Goal: Task Accomplishment & Management: Manage account settings

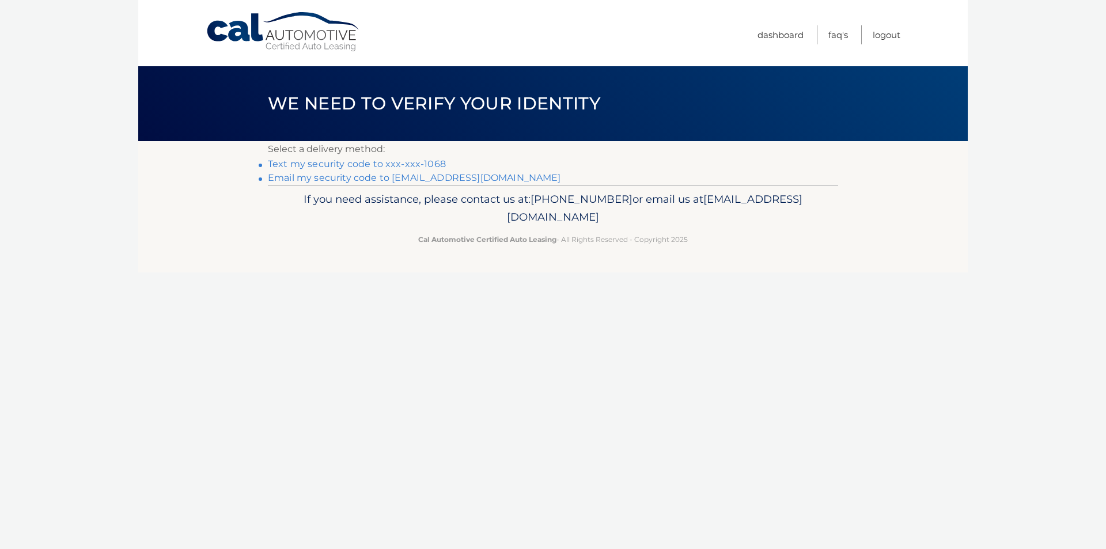
click at [359, 166] on link "Text my security code to xxx-xxx-1068" at bounding box center [357, 163] width 178 height 11
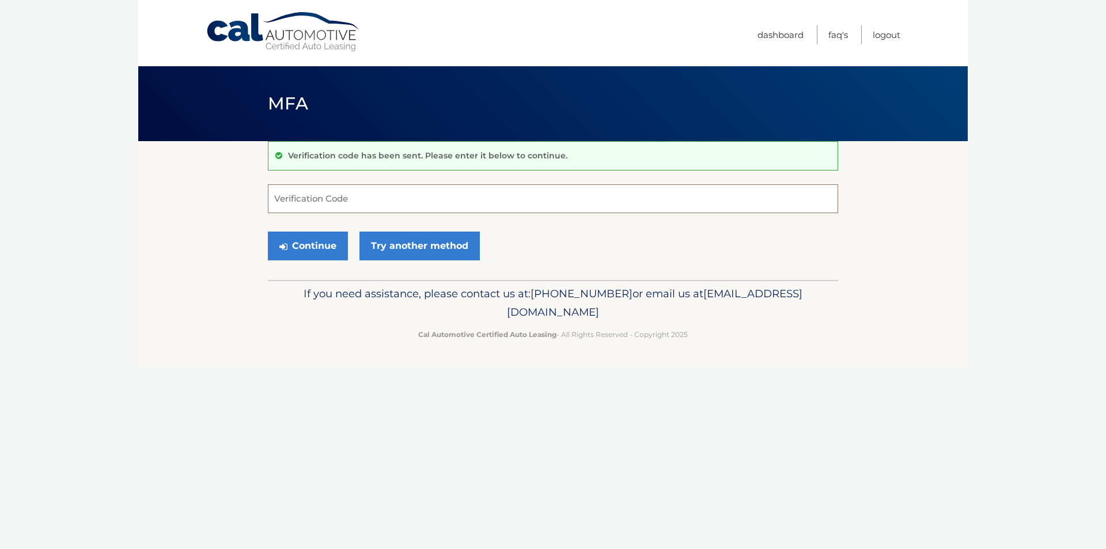
click at [286, 200] on input "Verification Code" at bounding box center [553, 198] width 570 height 29
type input "429171"
click at [302, 244] on button "Continue" at bounding box center [308, 245] width 80 height 29
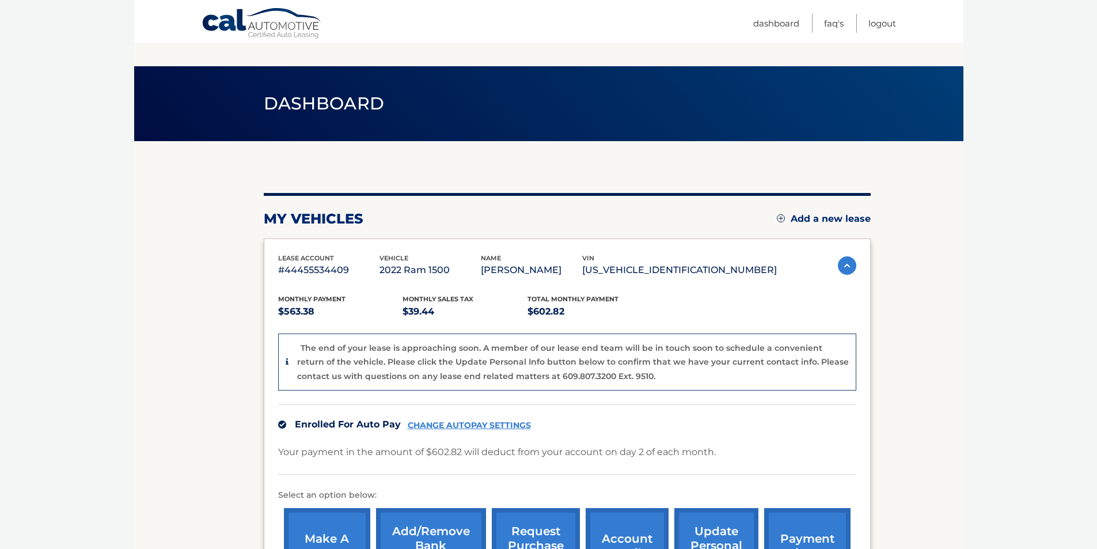
scroll to position [177, 0]
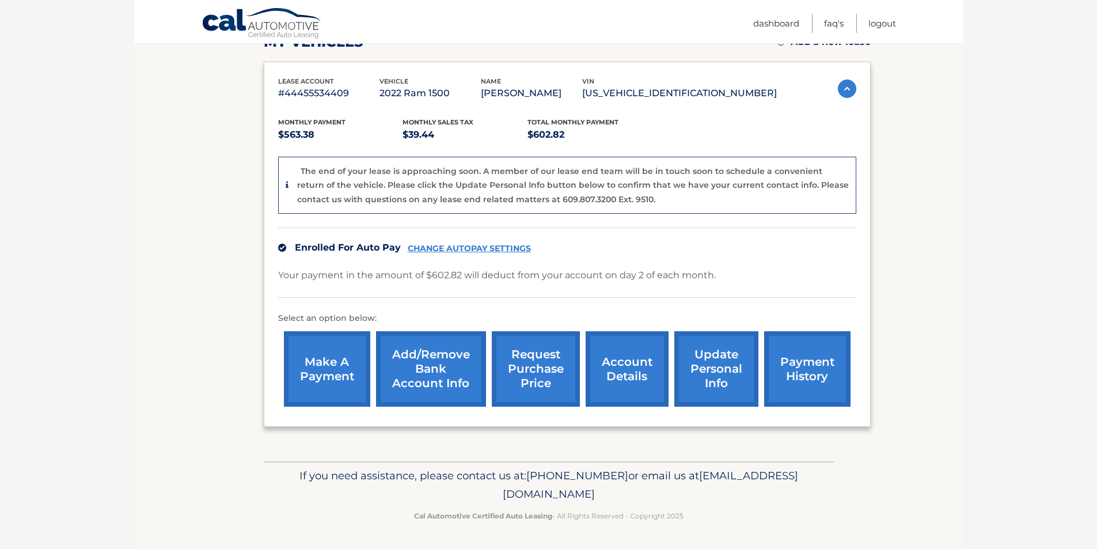
click at [605, 375] on link "account details" at bounding box center [627, 368] width 83 height 75
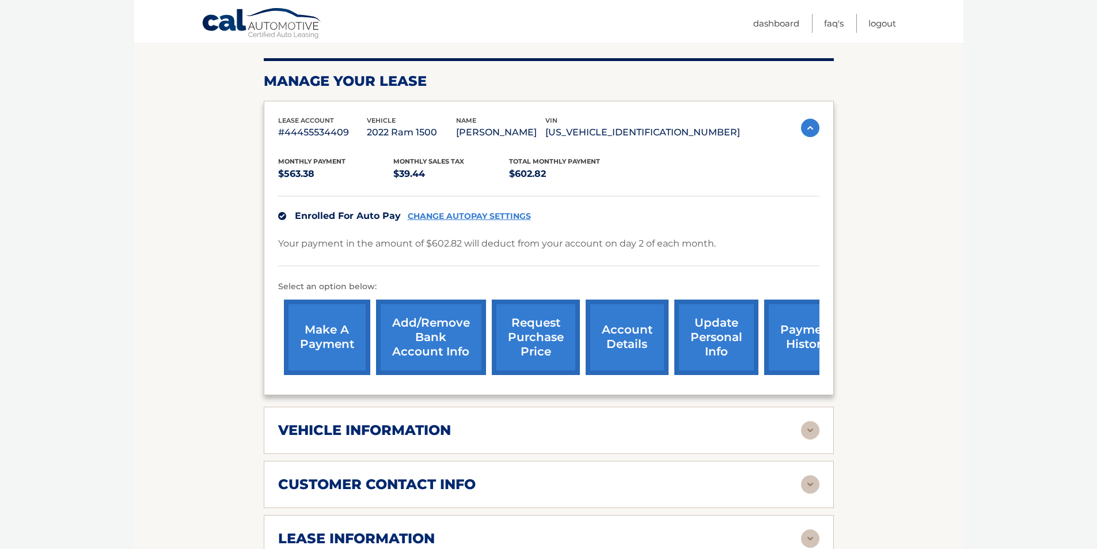
scroll to position [173, 0]
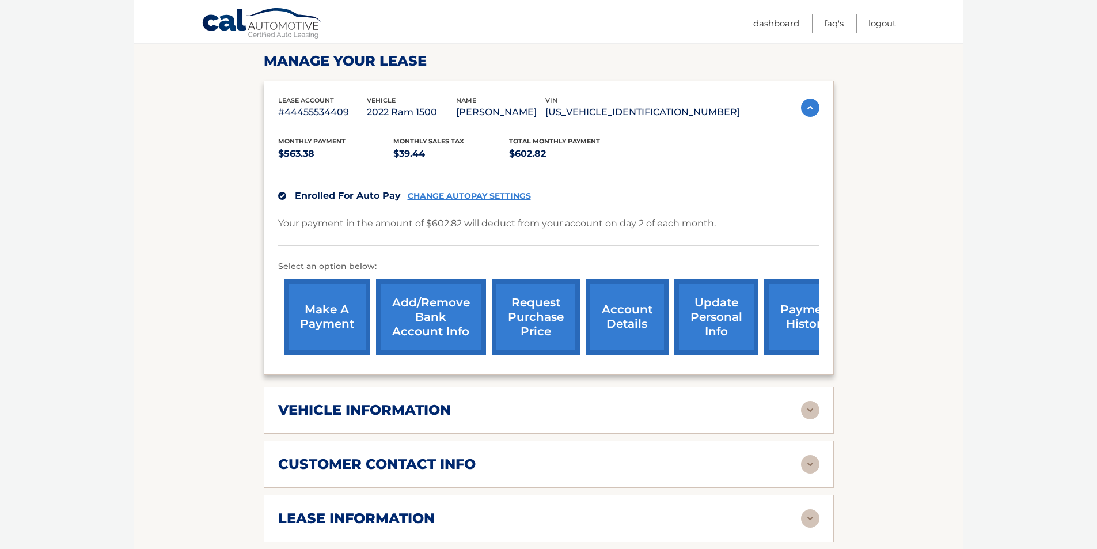
click at [503, 196] on link "CHANGE AUTOPAY SETTINGS" at bounding box center [469, 196] width 123 height 10
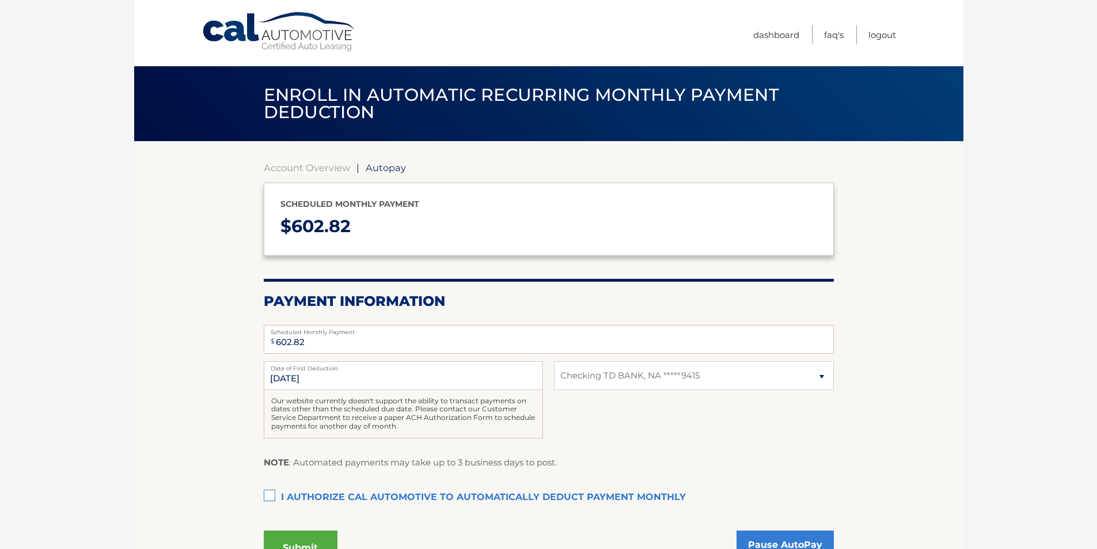
select select "M2RiYTY3MmItMzViOC00M2EwLWJmMmMtNzk4MTQzN2E1MGE1"
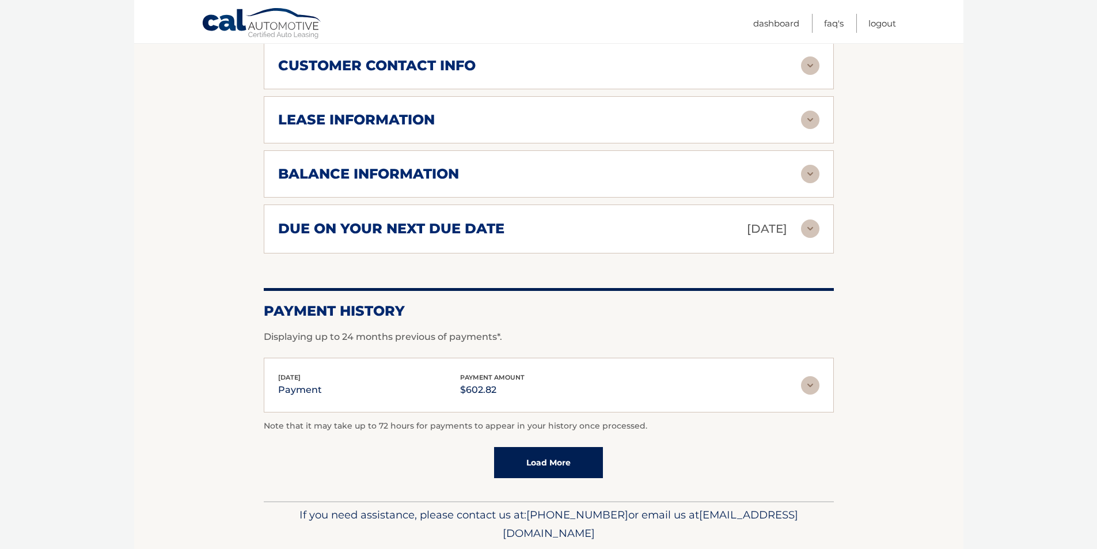
scroll to position [576, 0]
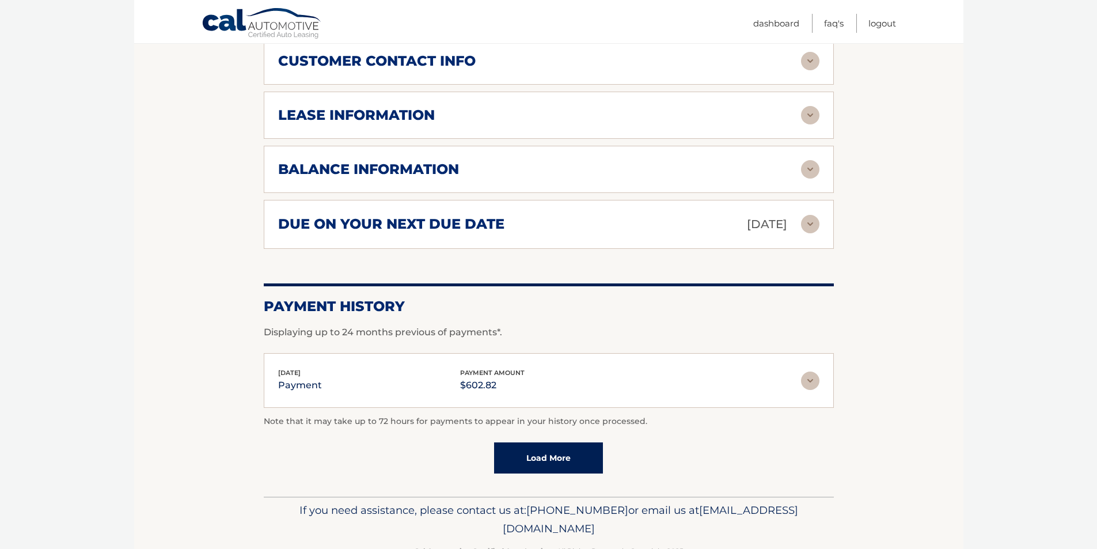
click at [811, 386] on img at bounding box center [810, 380] width 18 height 18
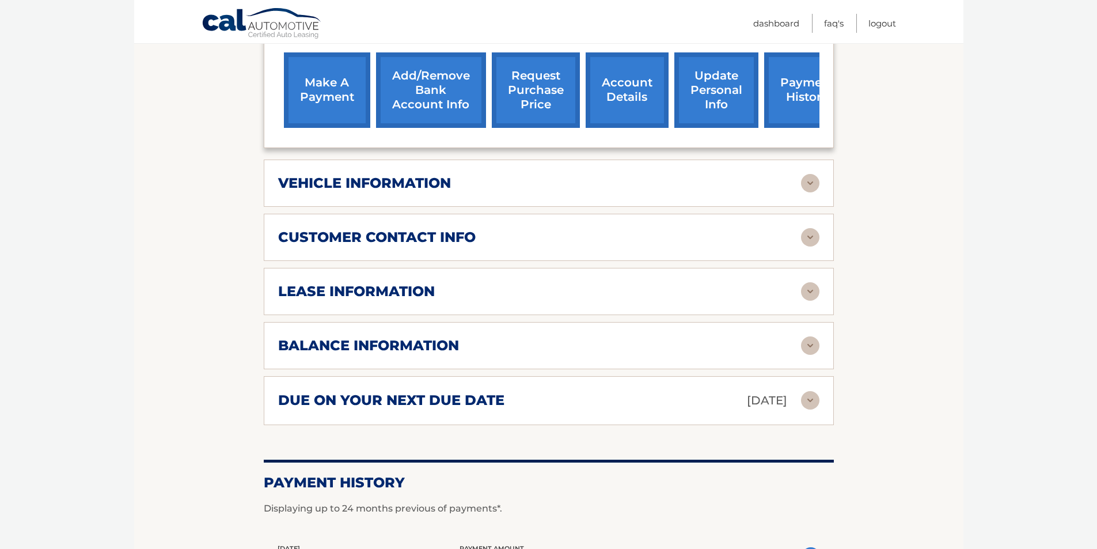
scroll to position [345, 0]
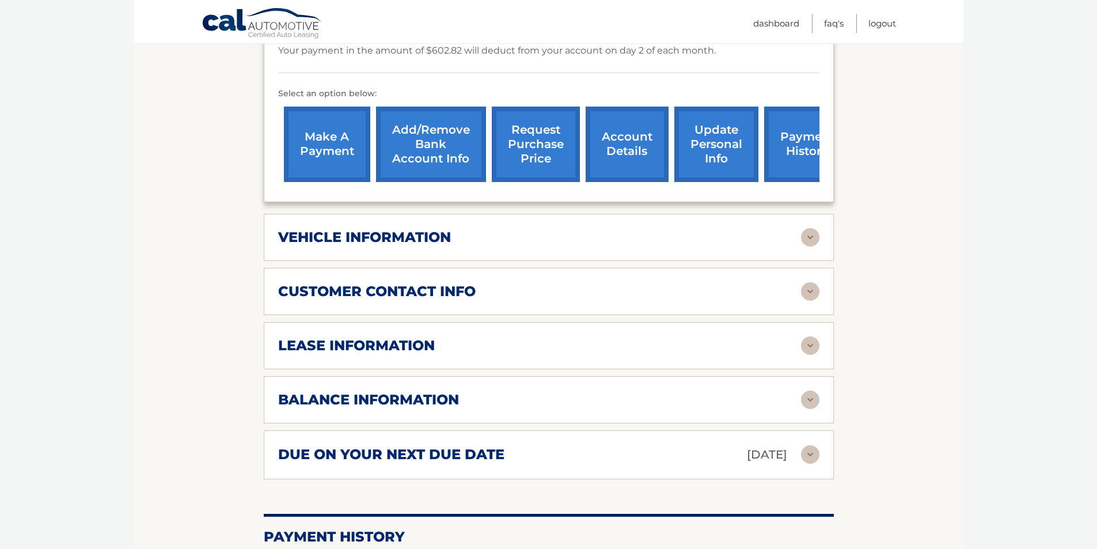
click at [427, 147] on link "Add/Remove bank account info" at bounding box center [431, 144] width 110 height 75
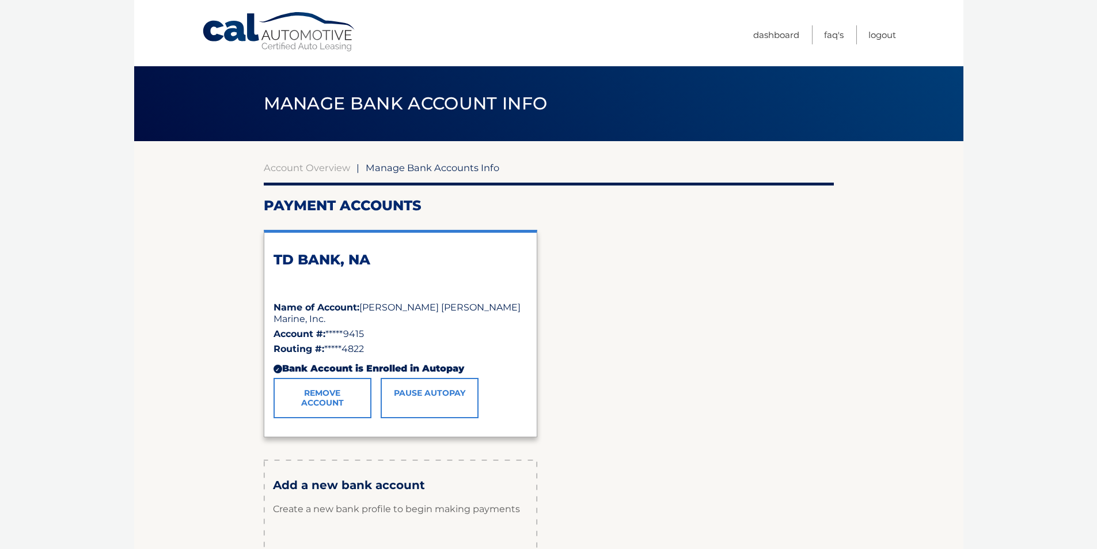
click at [332, 394] on link "Remove Account" at bounding box center [323, 398] width 98 height 40
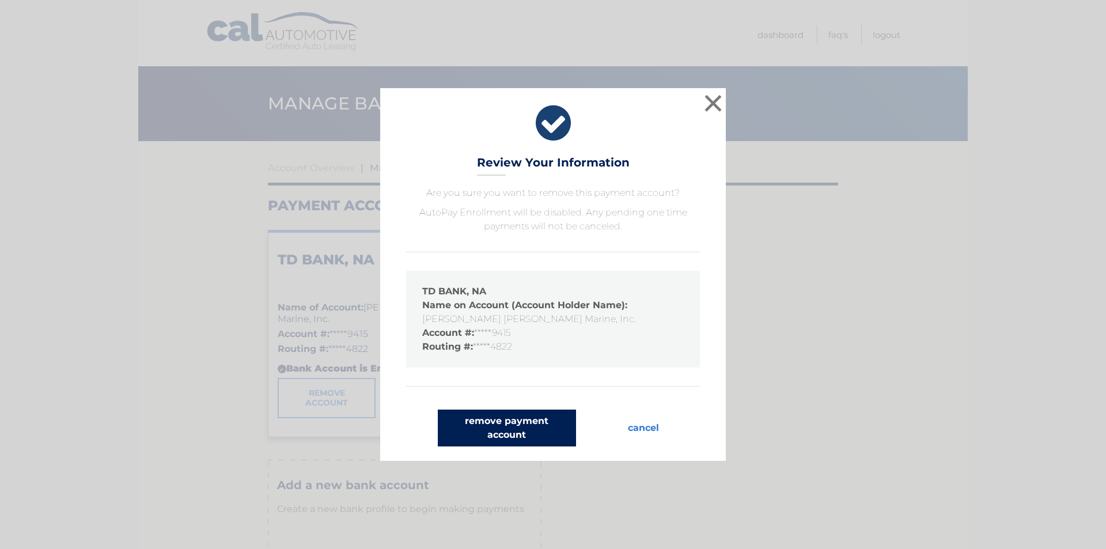
click at [525, 431] on button "remove payment account" at bounding box center [507, 427] width 138 height 37
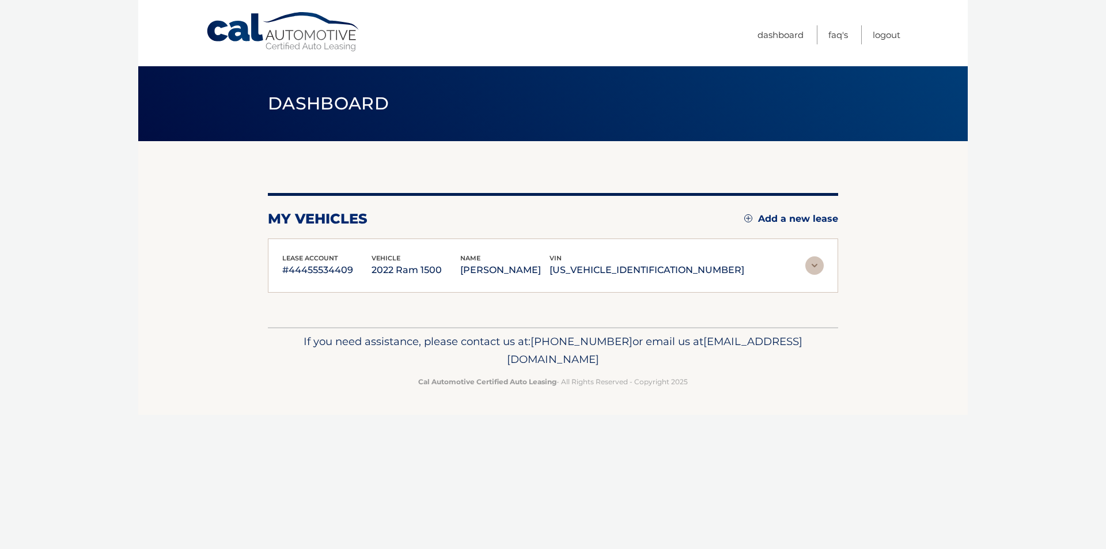
click at [504, 424] on div "Cal Automotive Menu Dashboard FAQ's Logout vin" at bounding box center [552, 274] width 829 height 549
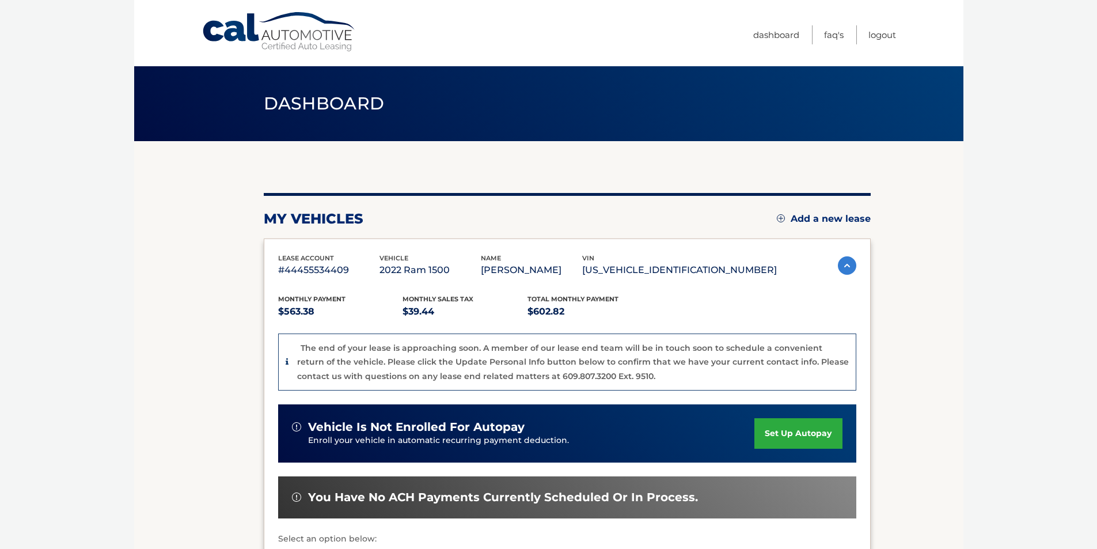
click at [25, 326] on body "Cal Automotive Menu Dashboard FAQ's Logout" at bounding box center [548, 274] width 1097 height 549
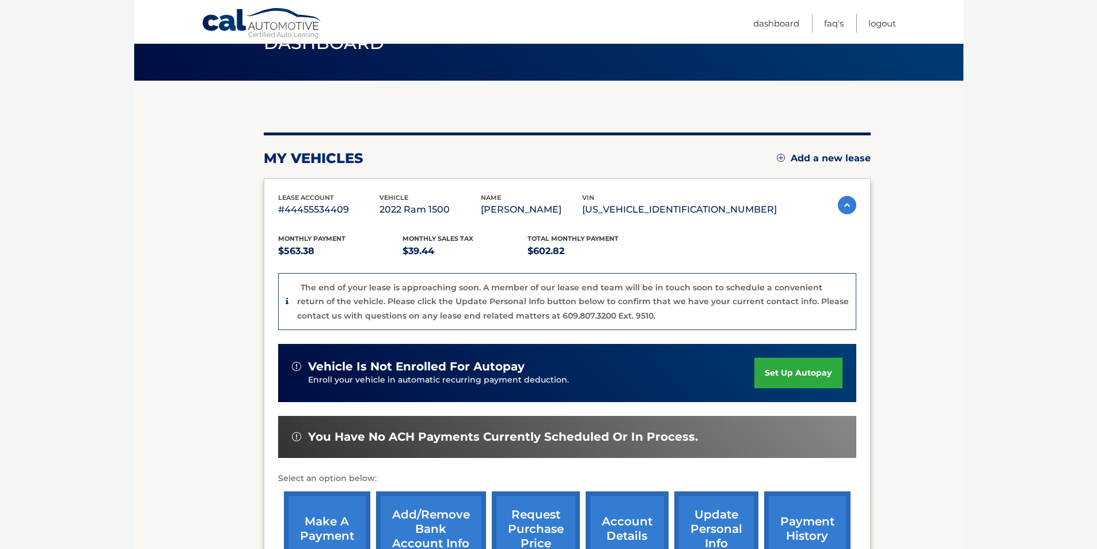
scroll to position [48, 0]
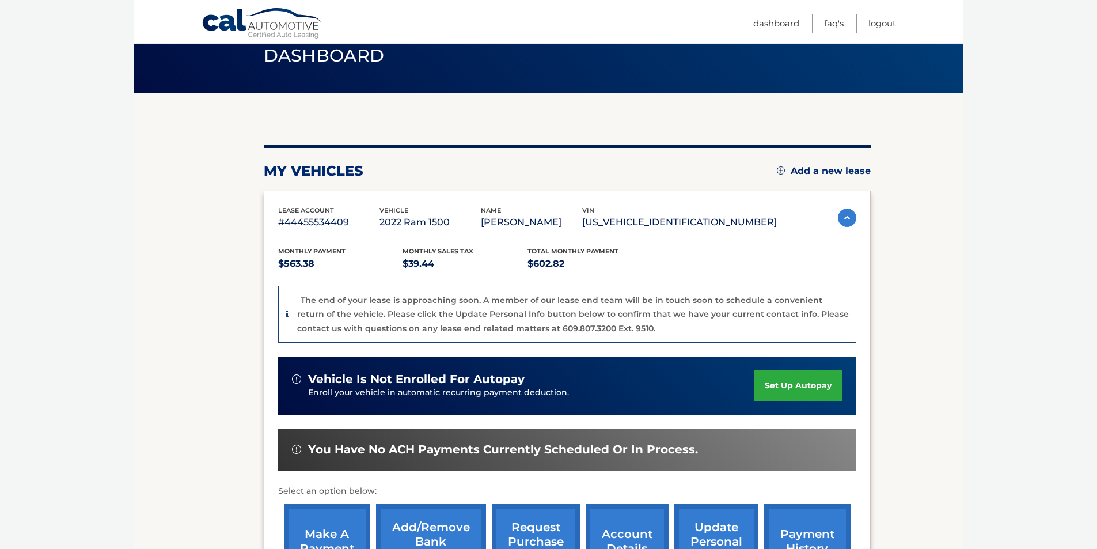
click at [769, 382] on link "set up autopay" at bounding box center [798, 385] width 88 height 31
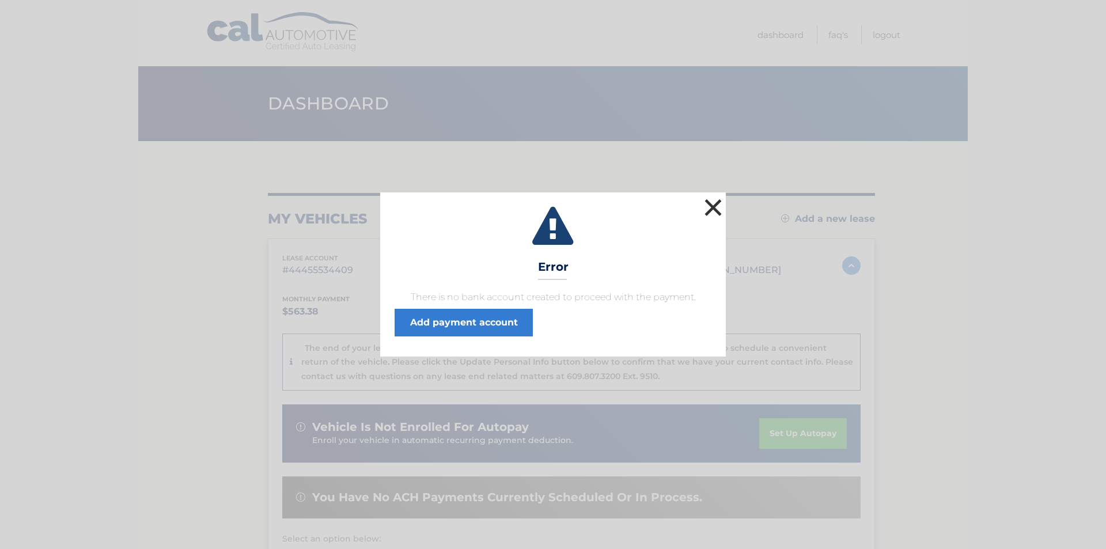
click at [713, 206] on button "×" at bounding box center [712, 207] width 23 height 23
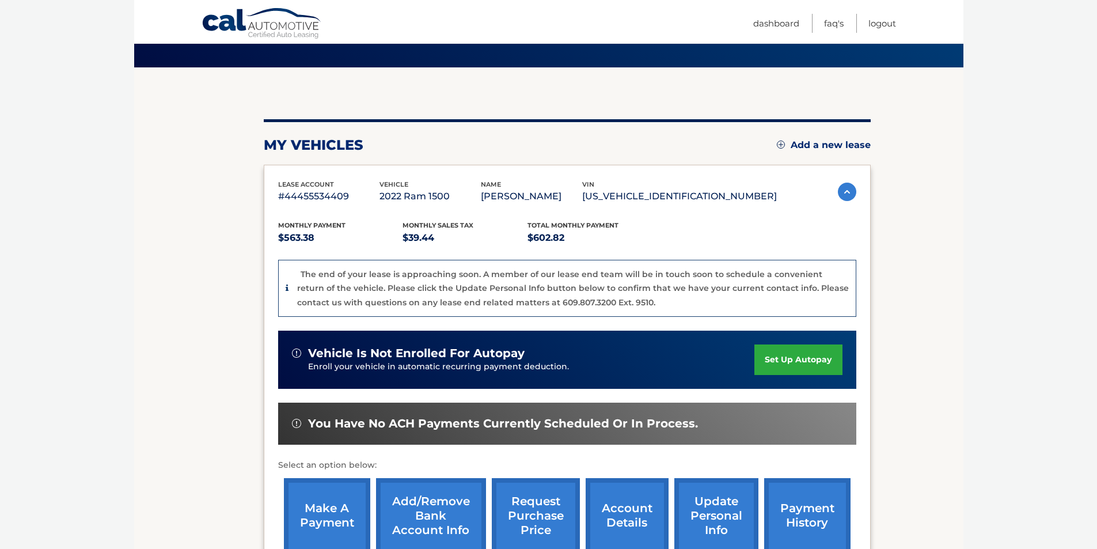
scroll to position [48, 0]
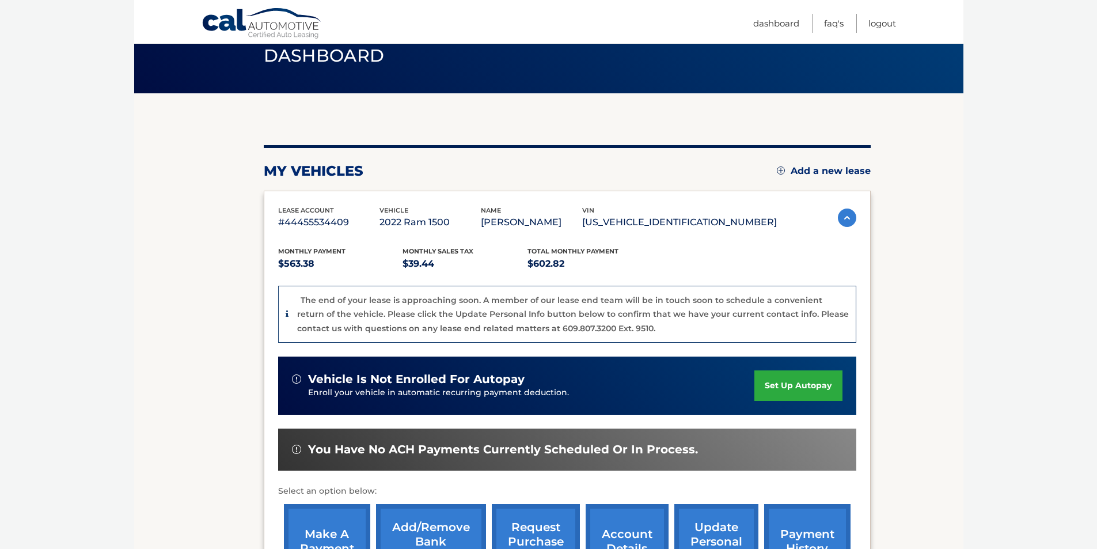
click at [769, 389] on link "set up autopay" at bounding box center [798, 385] width 88 height 31
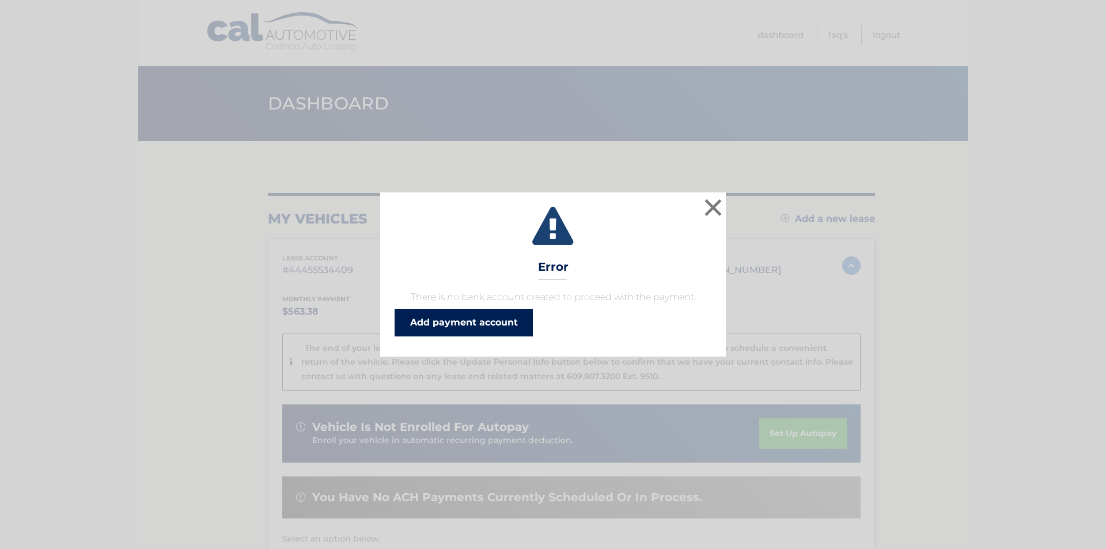
click at [449, 326] on link "Add payment account" at bounding box center [463, 323] width 138 height 28
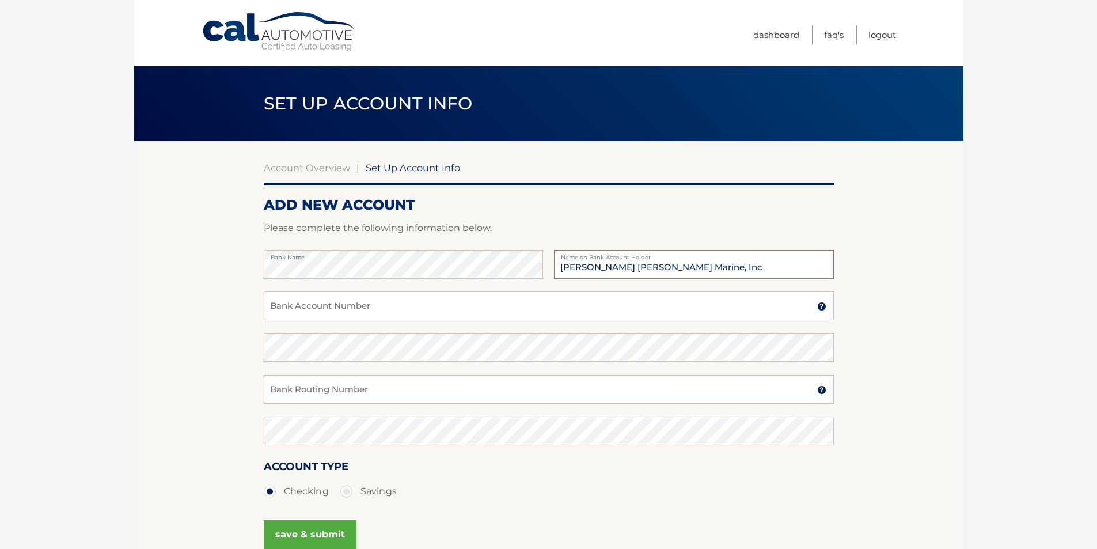
type input "[PERSON_NAME] [PERSON_NAME] Marine, Inc"
click at [293, 309] on input "Bank Account Number" at bounding box center [549, 305] width 570 height 29
type input "4443589415"
click at [315, 390] on input "Bank Routing Number" at bounding box center [549, 389] width 570 height 29
type input "067014822"
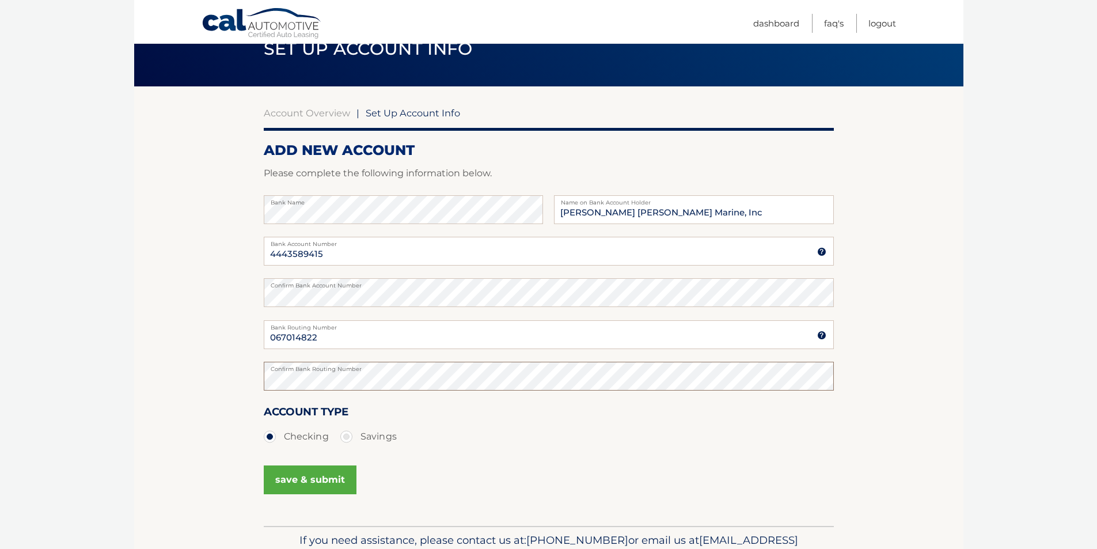
scroll to position [58, 0]
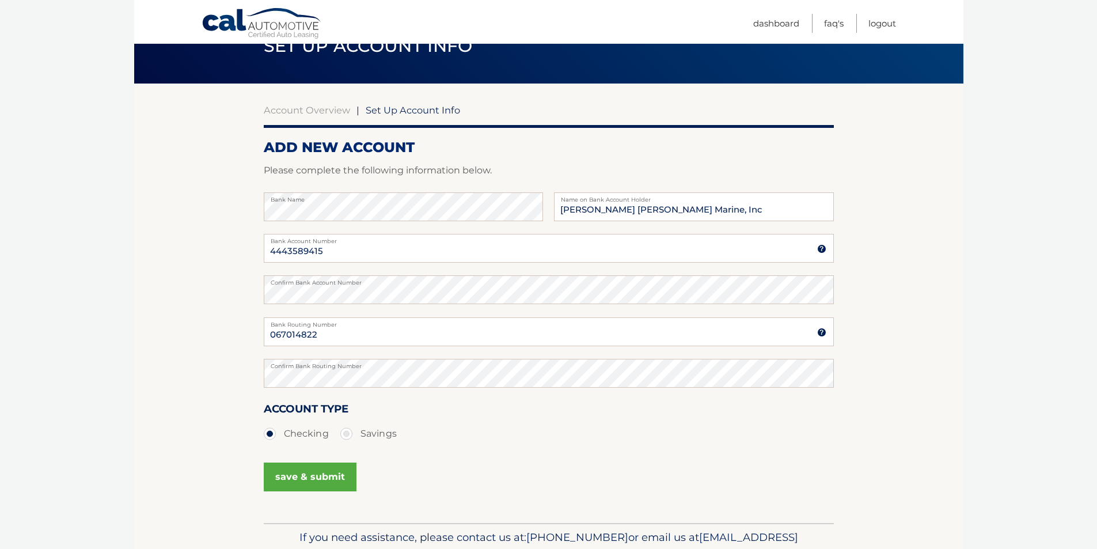
click at [287, 484] on button "save & submit" at bounding box center [310, 476] width 93 height 29
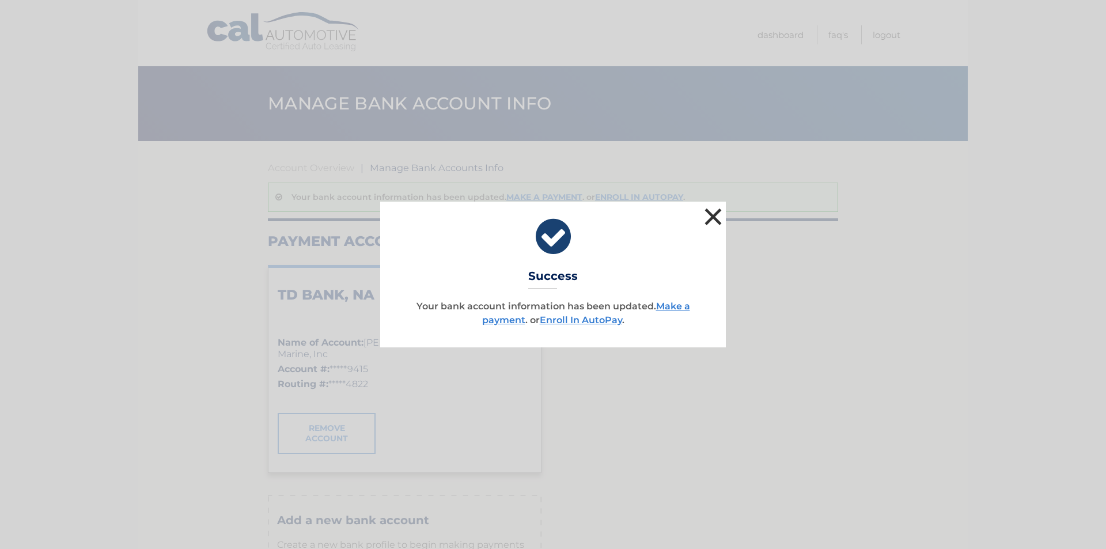
click at [716, 212] on button "×" at bounding box center [712, 216] width 23 height 23
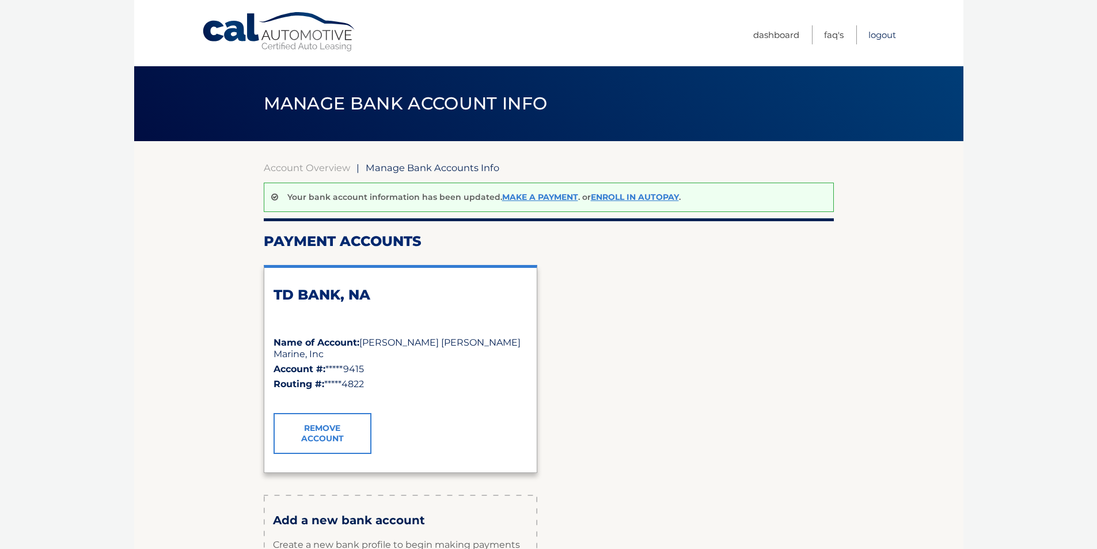
click at [880, 37] on link "Logout" at bounding box center [882, 34] width 28 height 19
